Goal: Task Accomplishment & Management: Manage account settings

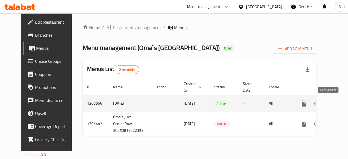
click at [341, 105] on icon "enhanced table" at bounding box center [343, 103] width 5 height 5
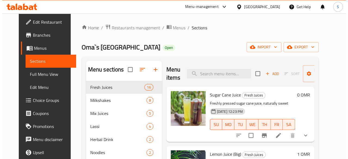
scroll to position [30, 0]
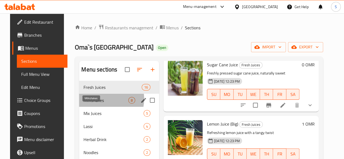
click at [95, 104] on span "Milkshakes" at bounding box center [106, 100] width 45 height 7
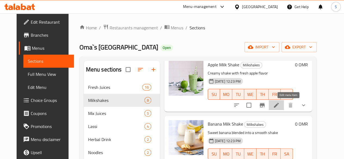
click at [280, 105] on icon at bounding box center [276, 105] width 7 height 7
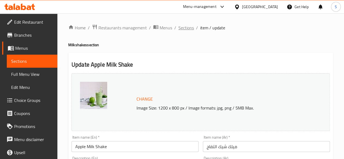
click at [188, 26] on span "Sections" at bounding box center [187, 27] width 16 height 7
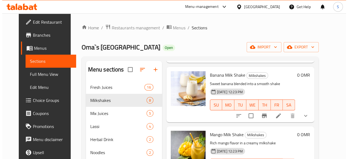
scroll to position [79, 0]
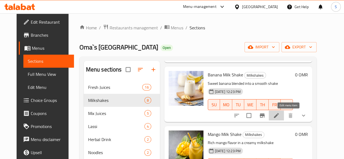
click at [279, 116] on icon at bounding box center [276, 115] width 5 height 5
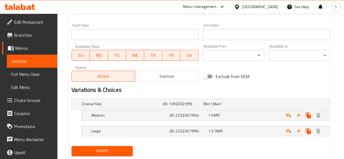
scroll to position [245, 0]
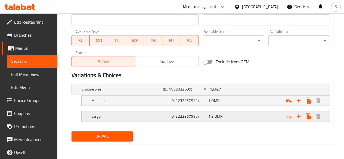
click at [232, 92] on div "1.2 OMR" at bounding box center [223, 89] width 38 height 5
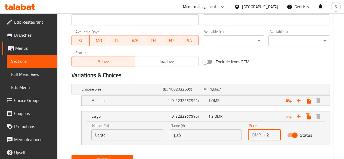
click at [270, 138] on input "1.2" at bounding box center [271, 135] width 17 height 11
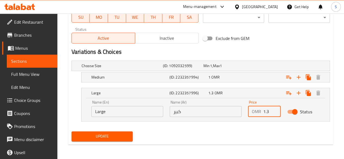
type input "1.3"
click at [98, 136] on span "Update" at bounding box center [102, 136] width 53 height 7
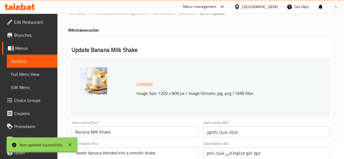
scroll to position [0, 0]
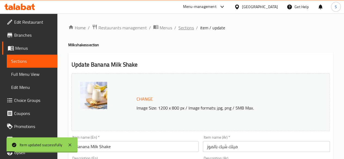
click at [184, 26] on span "Sections" at bounding box center [187, 27] width 16 height 7
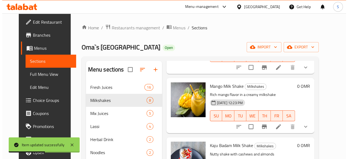
scroll to position [128, 0]
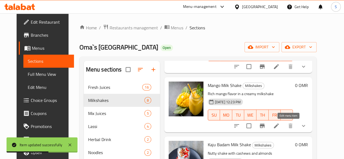
click at [280, 127] on icon at bounding box center [276, 126] width 7 height 7
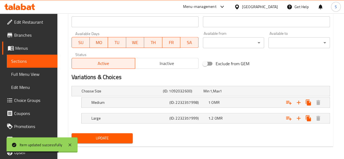
scroll to position [245, 0]
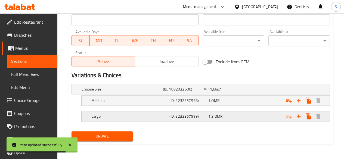
click at [232, 92] on div "1.2 OMR" at bounding box center [223, 89] width 38 height 5
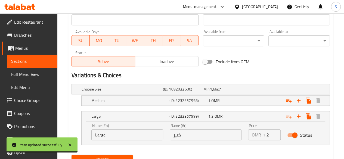
click at [272, 134] on input "1.2" at bounding box center [271, 135] width 17 height 11
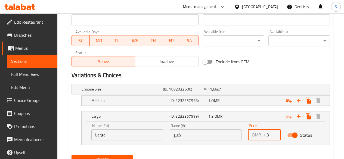
scroll to position [268, 0]
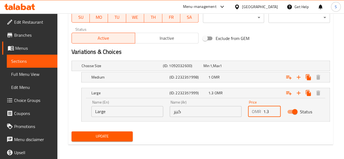
type input "1.3"
click at [112, 135] on span "Update" at bounding box center [102, 136] width 53 height 7
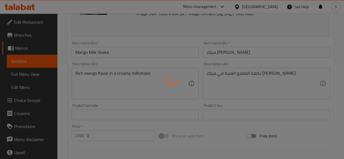
scroll to position [0, 0]
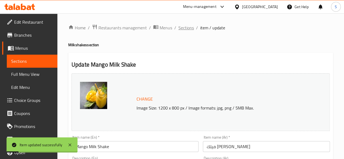
click at [187, 26] on span "Sections" at bounding box center [187, 27] width 16 height 7
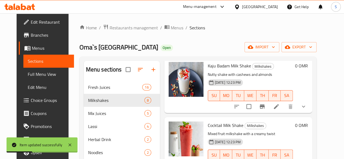
scroll to position [209, 0]
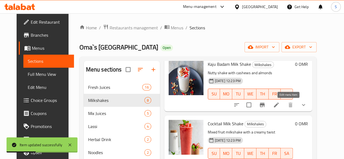
click at [280, 108] on icon at bounding box center [276, 105] width 7 height 7
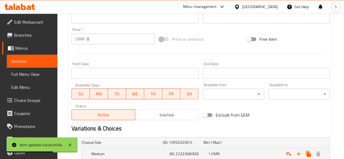
scroll to position [245, 0]
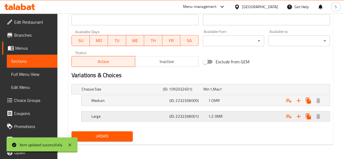
click at [234, 92] on div "1.2 OMR" at bounding box center [223, 89] width 38 height 5
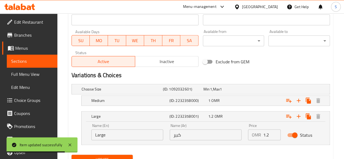
click at [270, 132] on input "1.2" at bounding box center [271, 135] width 17 height 11
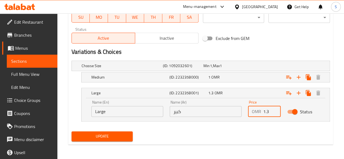
type input "1.3"
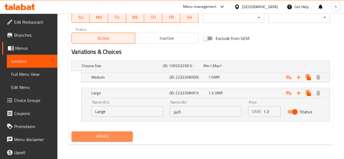
click at [122, 137] on span "Update" at bounding box center [102, 136] width 53 height 7
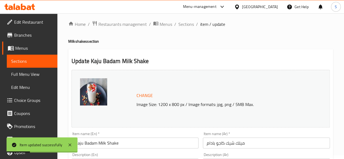
scroll to position [0, 0]
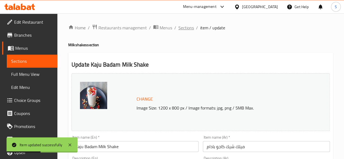
click at [190, 24] on span "Sections" at bounding box center [187, 27] width 16 height 7
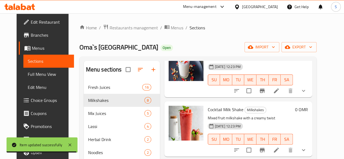
scroll to position [225, 0]
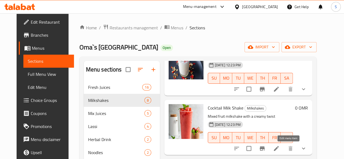
click at [279, 150] on icon at bounding box center [276, 148] width 5 height 5
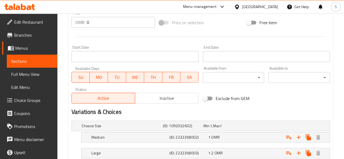
scroll to position [245, 0]
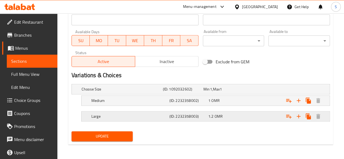
click at [230, 93] on div "1.2 OMR" at bounding box center [223, 89] width 41 height 8
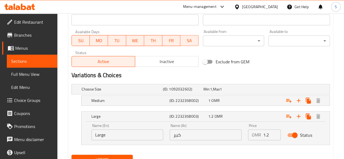
click at [269, 131] on input "1.2" at bounding box center [271, 135] width 17 height 11
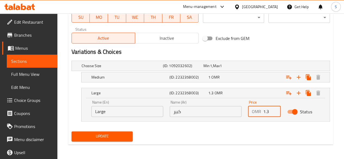
type input "1.3"
click at [113, 134] on span "Update" at bounding box center [102, 136] width 53 height 7
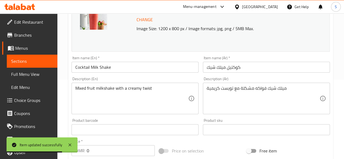
scroll to position [0, 0]
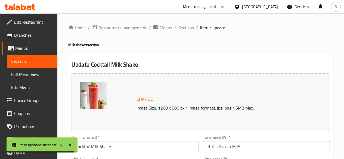
click at [186, 31] on span "Sections" at bounding box center [187, 27] width 16 height 7
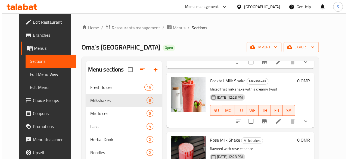
scroll to position [252, 0]
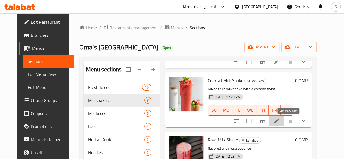
click at [280, 123] on icon at bounding box center [276, 121] width 7 height 7
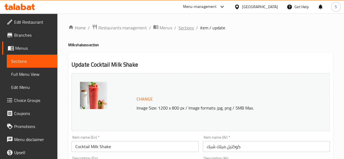
click at [193, 30] on span "Sections" at bounding box center [187, 27] width 16 height 7
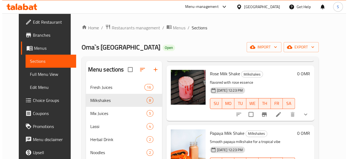
scroll to position [320, 0]
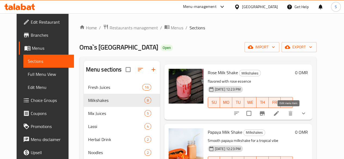
click at [280, 113] on icon at bounding box center [276, 113] width 7 height 7
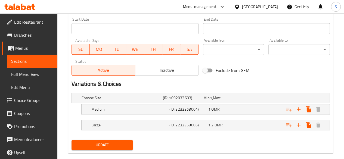
scroll to position [245, 0]
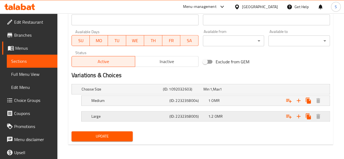
click at [236, 92] on div "1.2 OMR" at bounding box center [223, 89] width 38 height 5
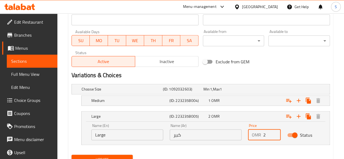
click at [273, 134] on input "2" at bounding box center [271, 135] width 17 height 11
type input "3"
click at [273, 134] on input "number" at bounding box center [271, 135] width 17 height 11
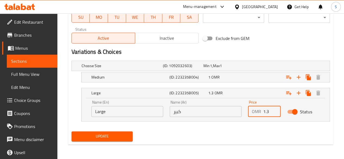
type input "1.3"
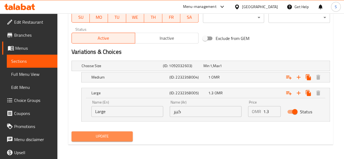
click at [111, 140] on button "Update" at bounding box center [103, 136] width 62 height 10
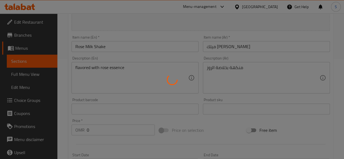
scroll to position [0, 0]
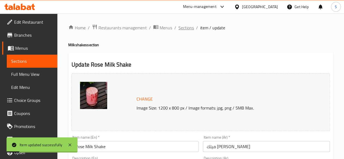
click at [183, 30] on span "Sections" at bounding box center [187, 27] width 16 height 7
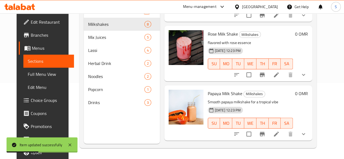
scroll to position [282, 0]
click at [279, 134] on icon at bounding box center [276, 134] width 5 height 5
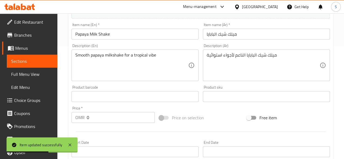
scroll to position [245, 0]
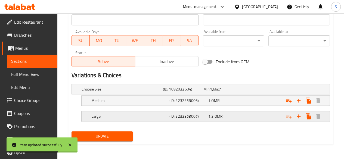
click at [233, 92] on div "1.2 OMR" at bounding box center [223, 89] width 38 height 5
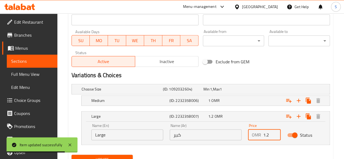
click at [270, 133] on input "1.2" at bounding box center [271, 135] width 17 height 11
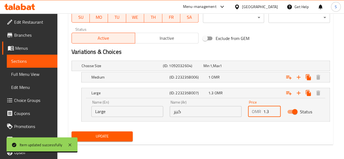
type input "1.3"
click at [111, 136] on span "Update" at bounding box center [102, 136] width 53 height 7
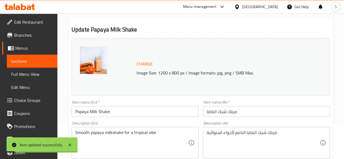
scroll to position [0, 0]
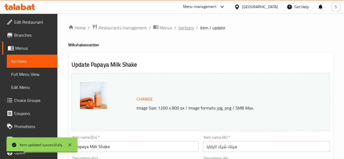
click at [182, 28] on span "Sections" at bounding box center [187, 27] width 16 height 7
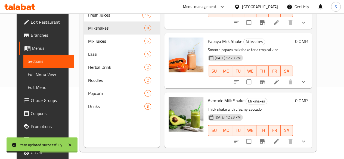
scroll to position [76, 0]
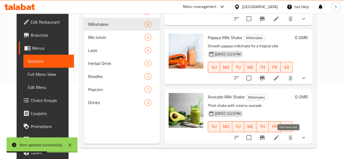
click at [279, 137] on icon at bounding box center [276, 137] width 5 height 5
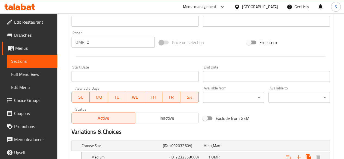
scroll to position [245, 0]
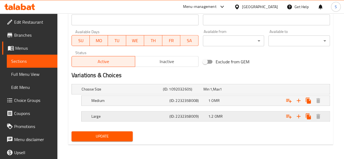
click at [238, 95] on div "Large (ID: 2232358009) 1.2 OMR" at bounding box center [203, 89] width 244 height 12
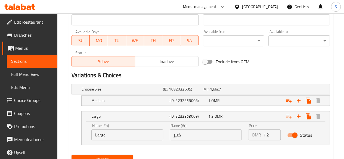
click at [270, 135] on input "1.2" at bounding box center [271, 135] width 17 height 11
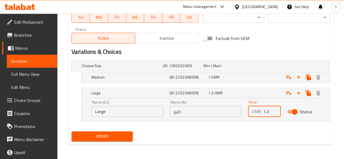
type input "1.3"
click at [115, 135] on span "Update" at bounding box center [102, 136] width 53 height 7
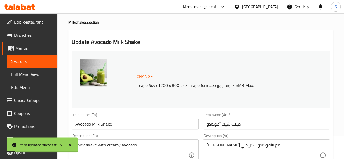
scroll to position [0, 0]
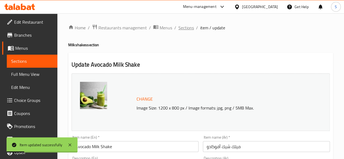
click at [185, 29] on span "Sections" at bounding box center [187, 27] width 16 height 7
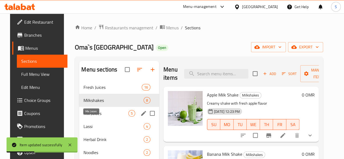
click at [92, 117] on span "Mix Juices" at bounding box center [106, 113] width 45 height 7
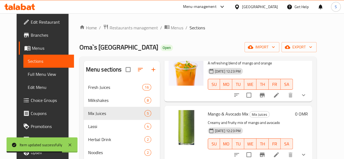
scroll to position [41, 0]
click at [284, 91] on li at bounding box center [276, 95] width 15 height 10
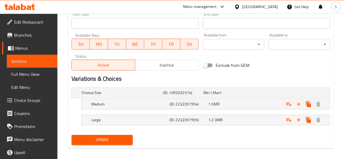
scroll to position [245, 0]
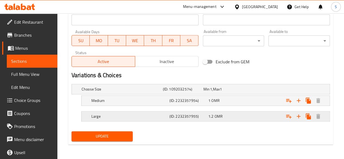
click at [238, 93] on div "1.2 OMR" at bounding box center [223, 89] width 41 height 8
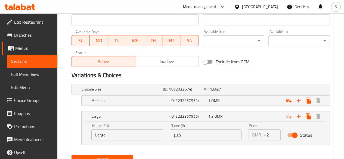
click at [271, 135] on input "1.2" at bounding box center [271, 135] width 17 height 11
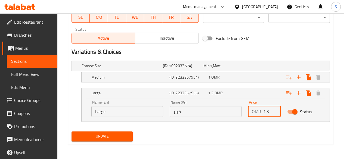
type input "1.3"
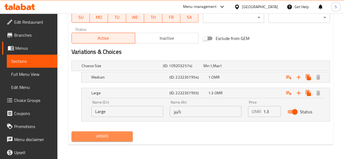
click at [112, 135] on span "Update" at bounding box center [102, 136] width 53 height 7
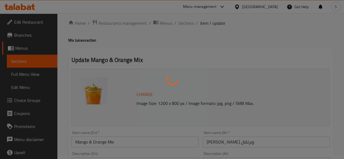
scroll to position [0, 0]
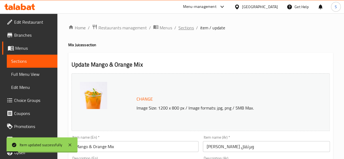
click at [187, 31] on span "Sections" at bounding box center [187, 27] width 16 height 7
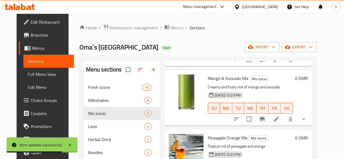
scroll to position [76, 0]
click at [279, 119] on icon at bounding box center [276, 119] width 5 height 5
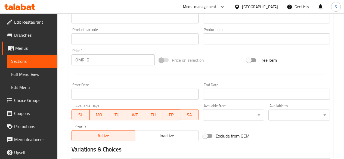
scroll to position [245, 0]
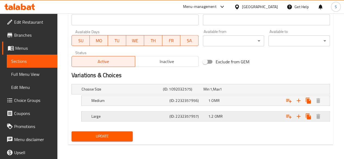
click at [247, 90] on div "Expand" at bounding box center [283, 89] width 81 height 2
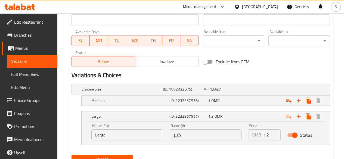
click at [270, 133] on input "1.2" at bounding box center [271, 135] width 17 height 11
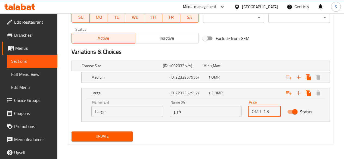
type input "1.3"
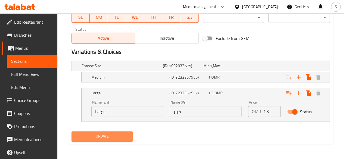
click at [117, 135] on span "Update" at bounding box center [102, 136] width 53 height 7
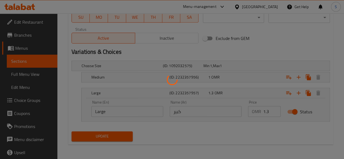
click at [117, 135] on div at bounding box center [172, 79] width 344 height 159
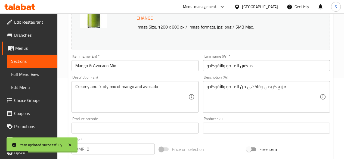
scroll to position [0, 0]
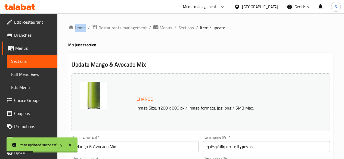
click at [183, 24] on span "Sections" at bounding box center [187, 27] width 16 height 7
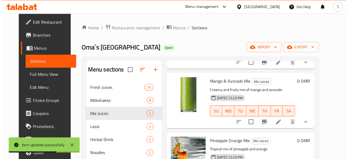
scroll to position [118, 0]
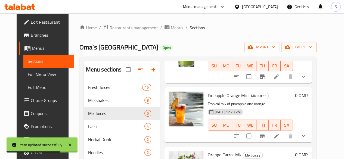
click at [280, 136] on icon at bounding box center [276, 136] width 7 height 7
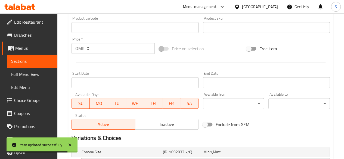
scroll to position [245, 0]
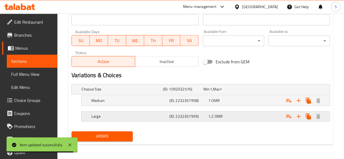
click at [232, 92] on div "1.2 OMR" at bounding box center [223, 89] width 38 height 5
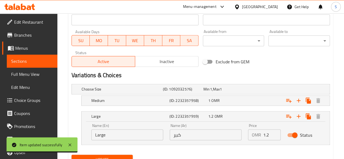
click at [270, 131] on input "1.2" at bounding box center [271, 135] width 17 height 11
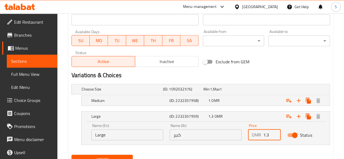
scroll to position [268, 0]
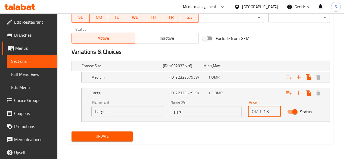
type input "1.3"
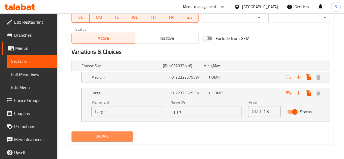
click at [111, 134] on span "Update" at bounding box center [102, 136] width 53 height 7
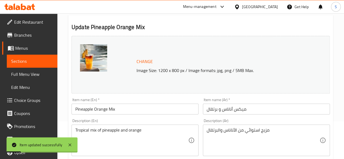
scroll to position [0, 0]
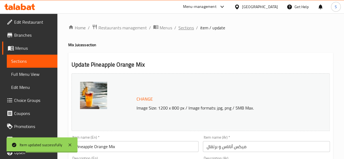
click at [186, 26] on span "Sections" at bounding box center [187, 27] width 16 height 7
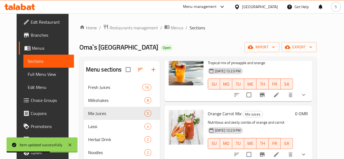
scroll to position [56, 0]
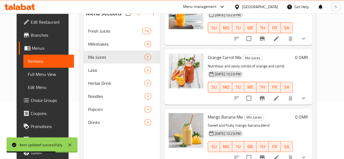
click at [283, 96] on li at bounding box center [276, 98] width 15 height 10
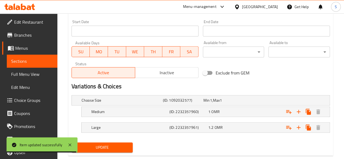
scroll to position [245, 0]
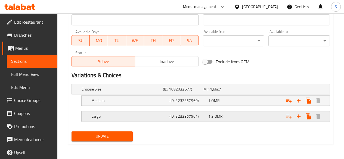
click at [242, 92] on div "1.2 OMR" at bounding box center [223, 89] width 38 height 5
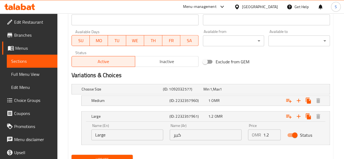
click at [269, 133] on input "1.2" at bounding box center [271, 135] width 17 height 11
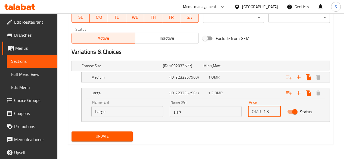
type input "1.3"
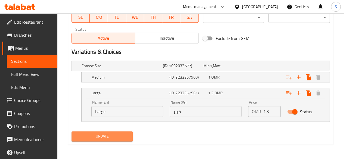
click at [100, 131] on button "Update" at bounding box center [103, 136] width 62 height 10
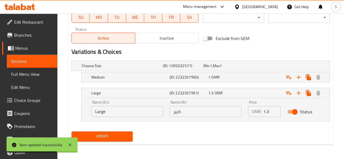
scroll to position [0, 0]
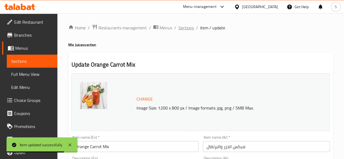
click at [188, 27] on span "Sections" at bounding box center [187, 27] width 16 height 7
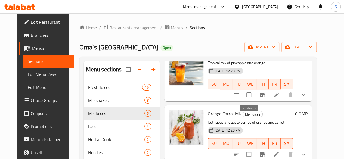
scroll to position [76, 0]
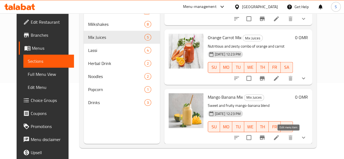
click at [280, 137] on icon at bounding box center [276, 137] width 7 height 7
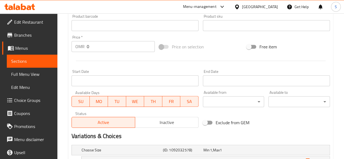
scroll to position [245, 0]
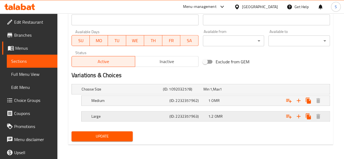
click at [255, 90] on div "Expand" at bounding box center [283, 89] width 81 height 2
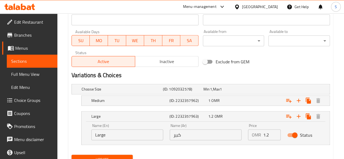
click at [269, 136] on input "1.2" at bounding box center [271, 135] width 17 height 11
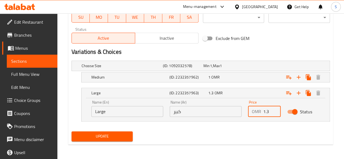
type input "1.3"
click at [121, 137] on span "Update" at bounding box center [102, 136] width 53 height 7
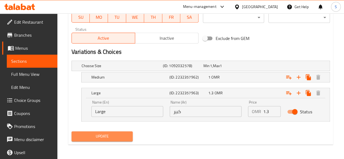
click at [121, 137] on span "Update" at bounding box center [102, 136] width 53 height 7
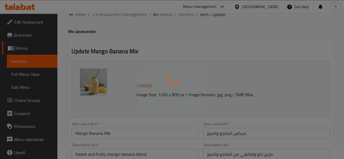
scroll to position [0, 0]
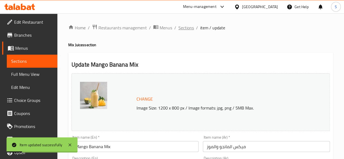
click at [188, 28] on span "Sections" at bounding box center [187, 27] width 16 height 7
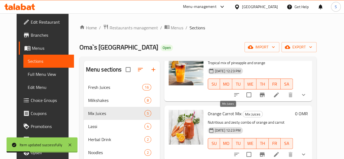
scroll to position [76, 0]
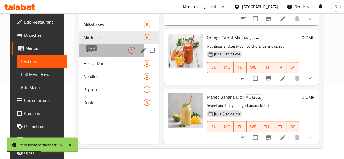
click at [97, 54] on span "Lassi" at bounding box center [106, 50] width 45 height 7
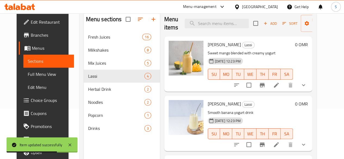
scroll to position [50, 0]
click at [280, 88] on icon at bounding box center [276, 85] width 7 height 7
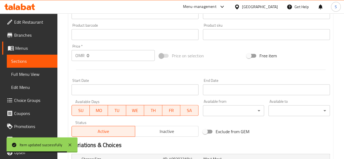
scroll to position [245, 0]
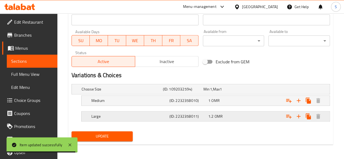
click at [236, 92] on div "1.2 OMR" at bounding box center [223, 89] width 38 height 5
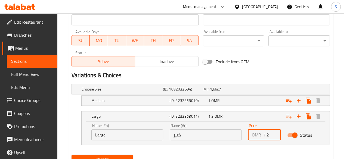
click at [270, 137] on input "1.2" at bounding box center [271, 135] width 17 height 11
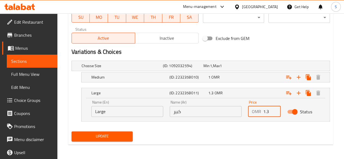
type input "1.3"
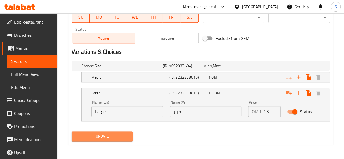
click at [112, 133] on span "Update" at bounding box center [102, 136] width 53 height 7
click at [103, 133] on span "Update" at bounding box center [102, 136] width 53 height 7
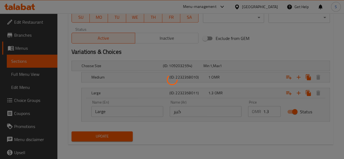
click at [103, 132] on div at bounding box center [172, 79] width 344 height 159
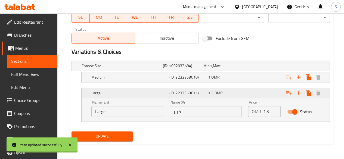
scroll to position [0, 0]
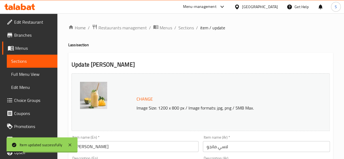
click at [177, 28] on ol "Home / Restaurants management / Menus / Sections / item / update" at bounding box center [200, 27] width 265 height 7
click at [181, 29] on span "Sections" at bounding box center [187, 27] width 16 height 7
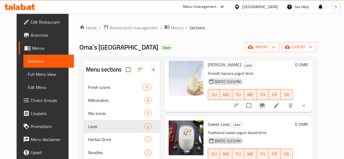
scroll to position [91, 0]
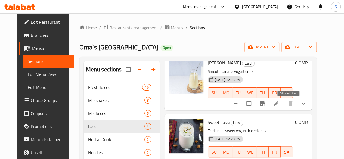
click at [280, 105] on icon at bounding box center [276, 103] width 7 height 7
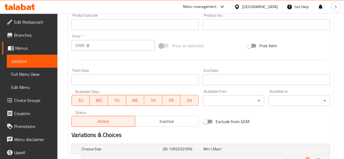
scroll to position [245, 0]
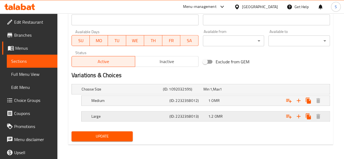
click at [238, 92] on div "1.2 OMR" at bounding box center [223, 89] width 38 height 5
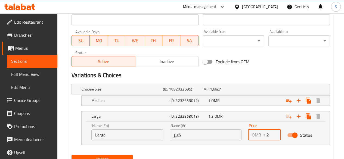
click at [268, 135] on input "1.2" at bounding box center [271, 135] width 17 height 11
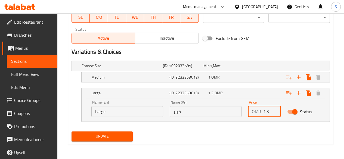
type input "1.3"
click at [114, 133] on span "Update" at bounding box center [102, 136] width 53 height 7
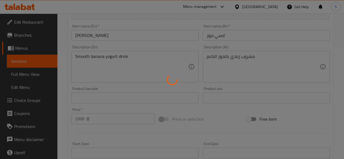
scroll to position [0, 0]
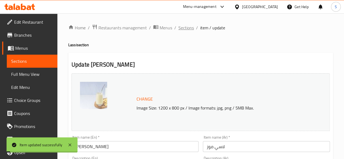
click at [186, 29] on span "Sections" at bounding box center [187, 27] width 16 height 7
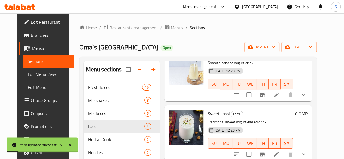
scroll to position [20, 0]
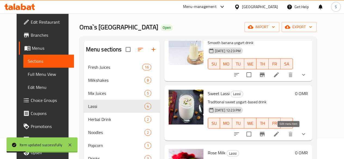
click at [280, 135] on icon at bounding box center [276, 134] width 7 height 7
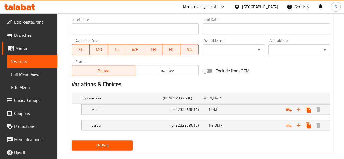
scroll to position [245, 0]
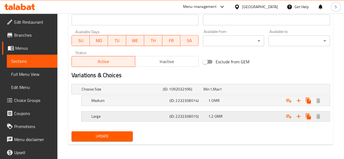
click at [236, 93] on div "1.2 OMR" at bounding box center [223, 89] width 41 height 8
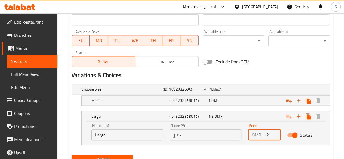
click at [271, 137] on input "1.2" at bounding box center [271, 135] width 17 height 11
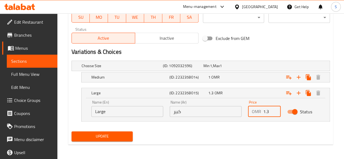
type input "1.3"
click at [124, 135] on span "Update" at bounding box center [102, 136] width 53 height 7
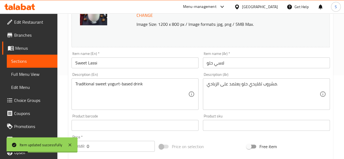
scroll to position [0, 0]
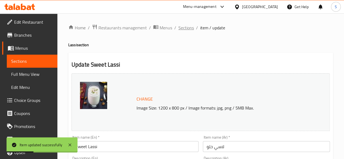
click at [185, 26] on span "Sections" at bounding box center [187, 27] width 16 height 7
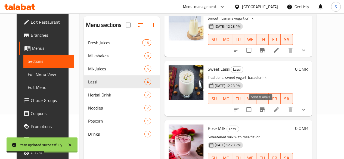
scroll to position [76, 0]
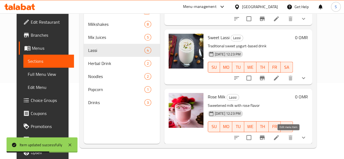
click at [280, 136] on icon at bounding box center [276, 137] width 7 height 7
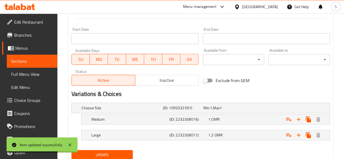
scroll to position [245, 0]
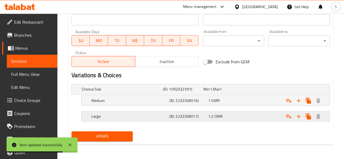
click at [150, 92] on h5 "Large" at bounding box center [121, 89] width 79 height 5
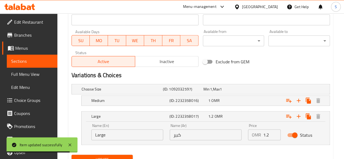
click at [270, 136] on input "1.2" at bounding box center [271, 135] width 17 height 11
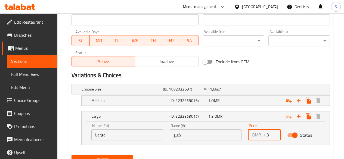
scroll to position [268, 0]
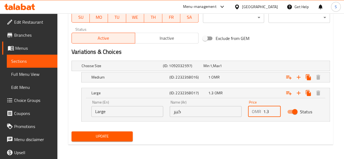
type input "1.3"
click at [115, 133] on span "Update" at bounding box center [102, 136] width 53 height 7
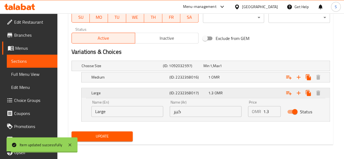
scroll to position [0, 0]
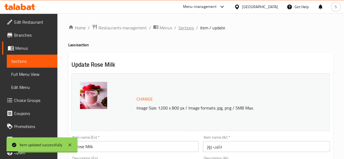
click at [181, 30] on span "Sections" at bounding box center [187, 27] width 16 height 7
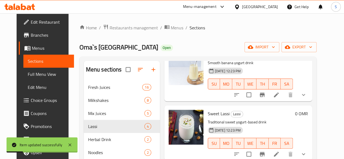
scroll to position [76, 0]
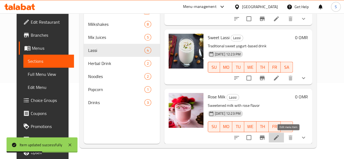
click at [279, 139] on icon at bounding box center [276, 137] width 5 height 5
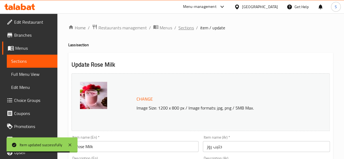
click at [183, 27] on span "Sections" at bounding box center [187, 27] width 16 height 7
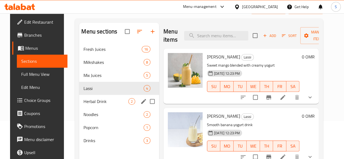
scroll to position [38, 0]
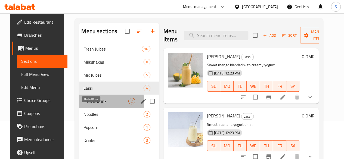
click at [93, 105] on span "Herbal Drink" at bounding box center [106, 101] width 45 height 7
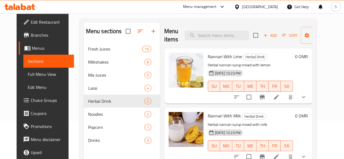
click at [280, 95] on icon at bounding box center [276, 97] width 7 height 7
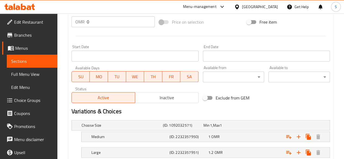
scroll to position [245, 0]
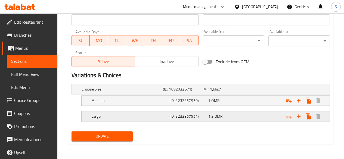
click at [239, 92] on div "1.2 OMR" at bounding box center [223, 89] width 38 height 5
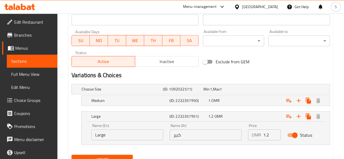
click at [267, 134] on input "1.2" at bounding box center [271, 135] width 17 height 11
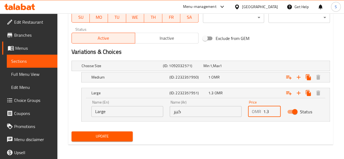
type input "1.3"
click at [111, 137] on span "Update" at bounding box center [102, 136] width 53 height 7
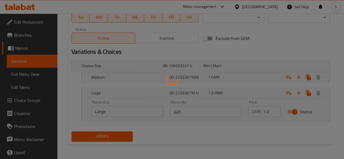
click at [111, 137] on div at bounding box center [172, 79] width 344 height 159
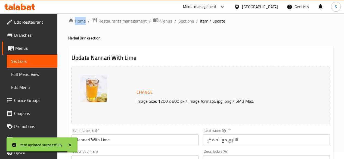
scroll to position [4, 0]
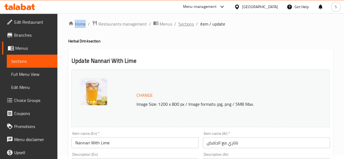
drag, startPoint x: 185, startPoint y: 24, endPoint x: 181, endPoint y: 25, distance: 4.7
click at [181, 25] on span "Sections" at bounding box center [187, 24] width 16 height 7
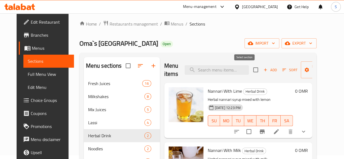
scroll to position [76, 0]
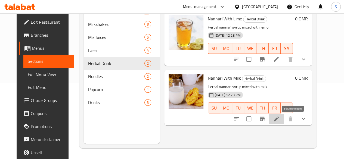
click at [280, 118] on icon at bounding box center [276, 119] width 7 height 7
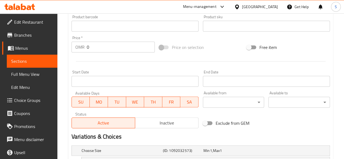
scroll to position [245, 0]
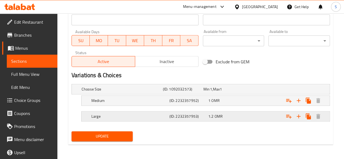
click at [232, 92] on div "1.2 OMR" at bounding box center [223, 89] width 38 height 5
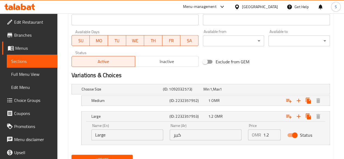
click at [268, 135] on input "1.2" at bounding box center [271, 135] width 17 height 11
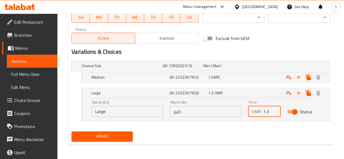
type input "1.3"
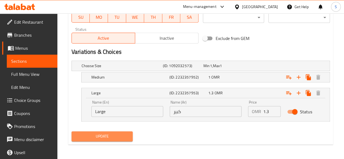
click at [112, 139] on button "Update" at bounding box center [103, 136] width 62 height 10
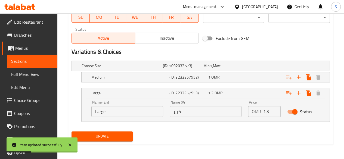
scroll to position [0, 0]
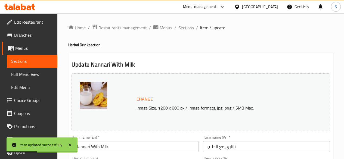
click at [182, 31] on span "Sections" at bounding box center [187, 27] width 16 height 7
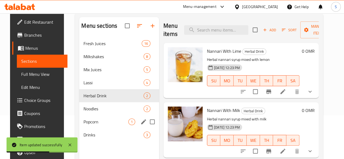
scroll to position [44, 0]
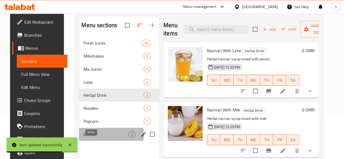
click at [94, 138] on span "Drinks" at bounding box center [106, 134] width 45 height 7
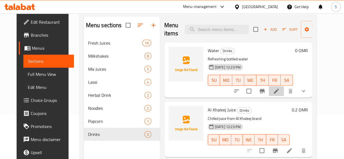
click at [284, 89] on li at bounding box center [276, 91] width 15 height 10
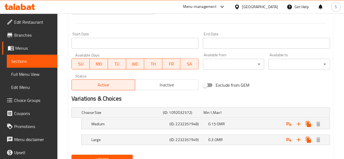
scroll to position [237, 0]
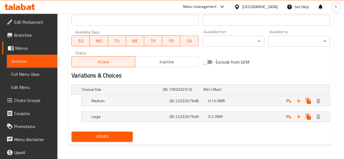
click at [6, 6] on icon at bounding box center [6, 7] width 4 height 6
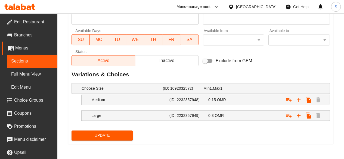
scroll to position [234, 0]
